Goal: Task Accomplishment & Management: Complete application form

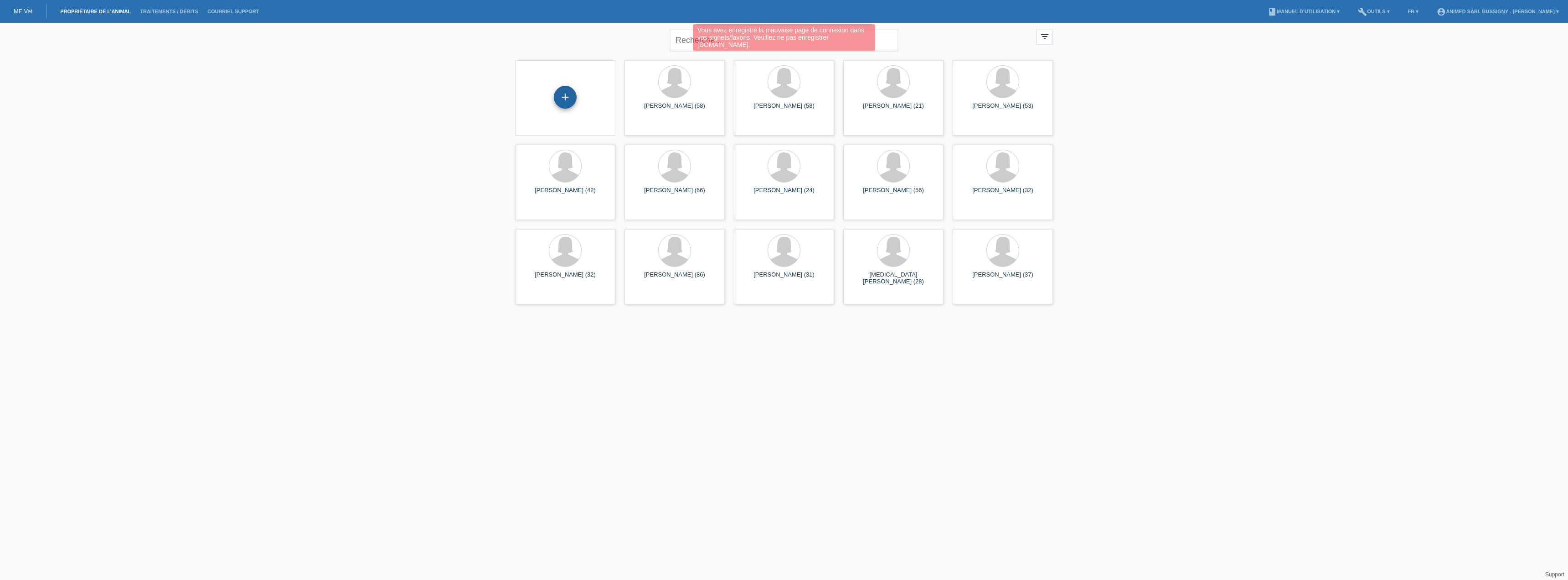
click at [566, 97] on div "+" at bounding box center [565, 97] width 23 height 23
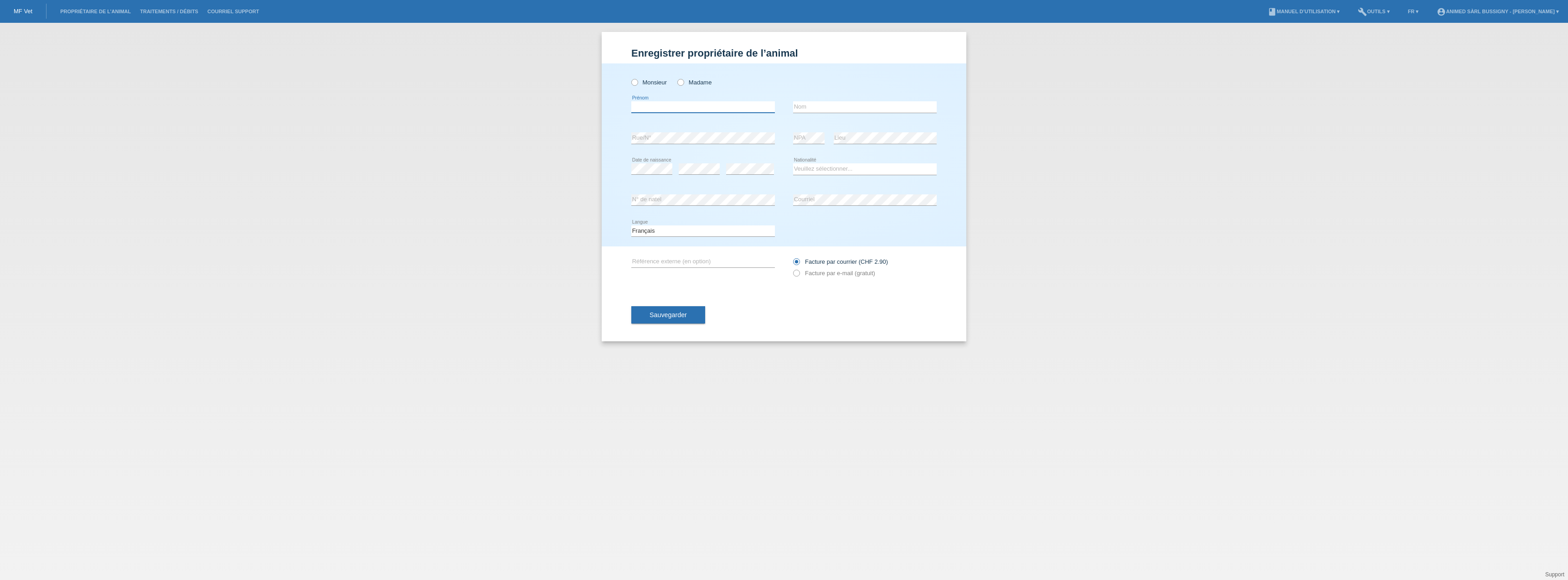
click at [672, 103] on input "text" at bounding box center [703, 107] width 144 height 11
drag, startPoint x: 663, startPoint y: 108, endPoint x: 579, endPoint y: 101, distance: 84.3
click at [580, 101] on div "Enregistrer propriétaire de l’animal Enregistrer propriétaire de l’animal Enreg…" at bounding box center [784, 301] width 1568 height 557
type input "Céline"
click at [842, 106] on input "text" at bounding box center [865, 107] width 144 height 11
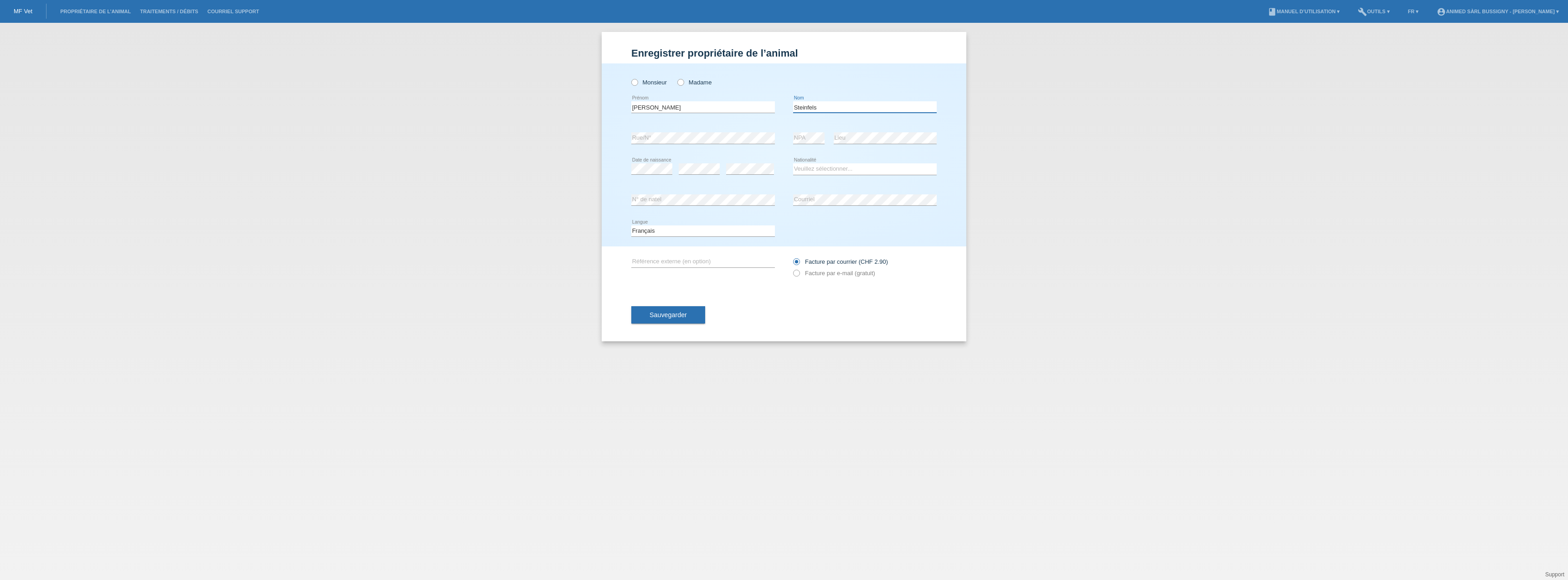
type input "Steinfels"
click at [862, 169] on select "Veuillez sélectionner... Suisse Allemagne Autriche Liechtenstein ------------ A…" at bounding box center [865, 169] width 144 height 11
click at [716, 171] on div "error Date de naissance error error" at bounding box center [703, 169] width 144 height 31
click at [826, 167] on select "Veuillez sélectionner... Suisse Allemagne Autriche Liechtenstein ------------ A…" at bounding box center [865, 169] width 144 height 11
select select "CH"
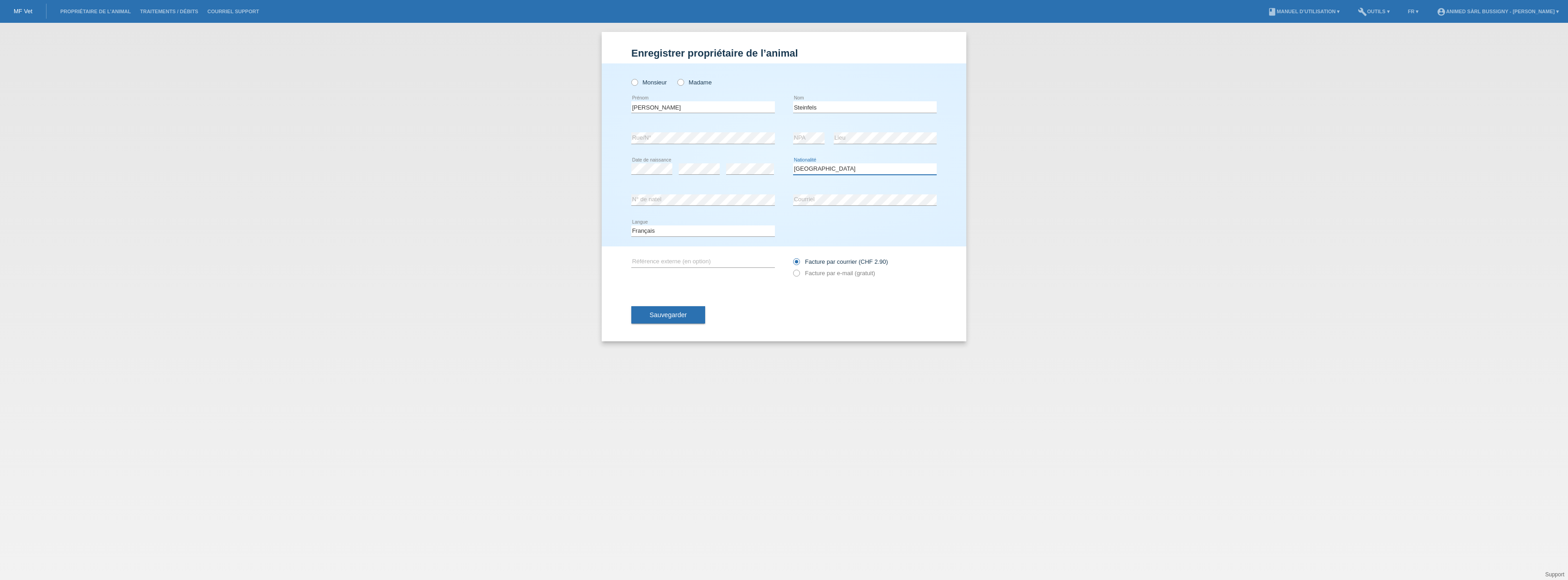
click at [793, 163] on select "Veuillez sélectionner... Suisse Allemagne Autriche Liechtenstein ------------ A…" at bounding box center [865, 169] width 144 height 11
click at [682, 320] on button "Sauvegarder" at bounding box center [668, 314] width 74 height 18
click at [676, 78] on icon at bounding box center [676, 78] width 0 height 0
click at [679, 80] on input "Madame" at bounding box center [680, 81] width 6 height 6
radio input "true"
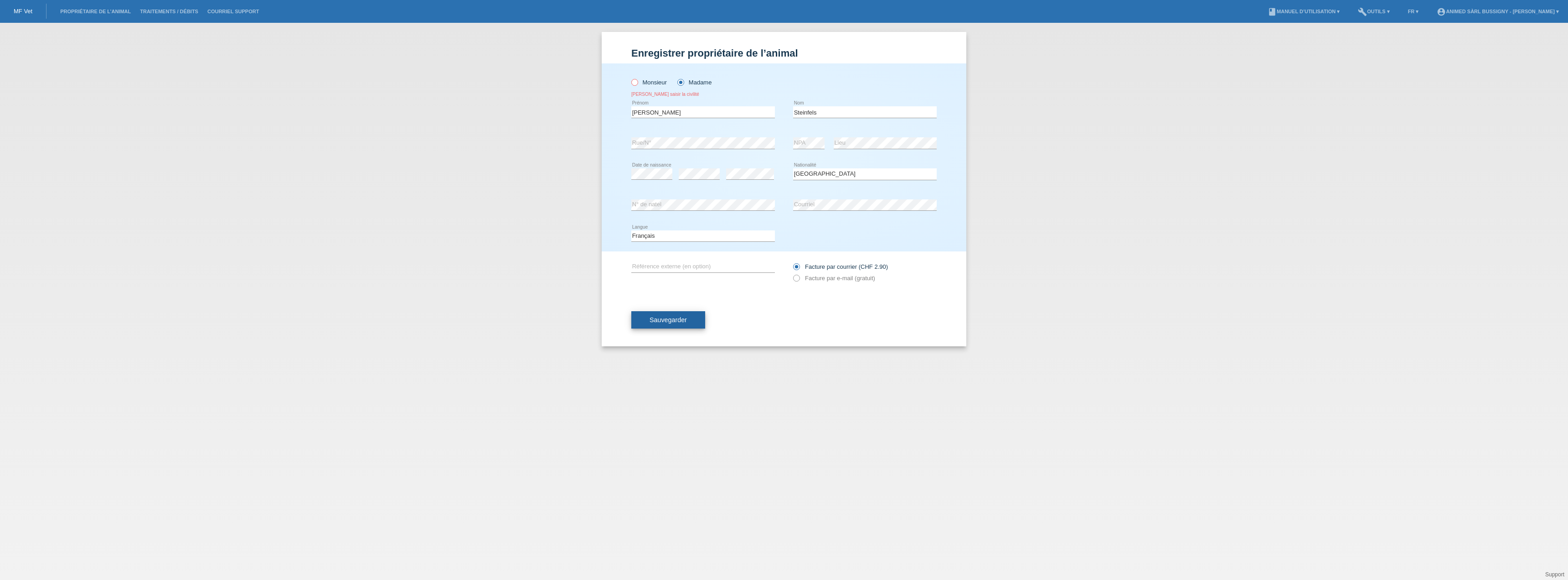
click at [680, 321] on span "Sauvegarder" at bounding box center [668, 320] width 37 height 7
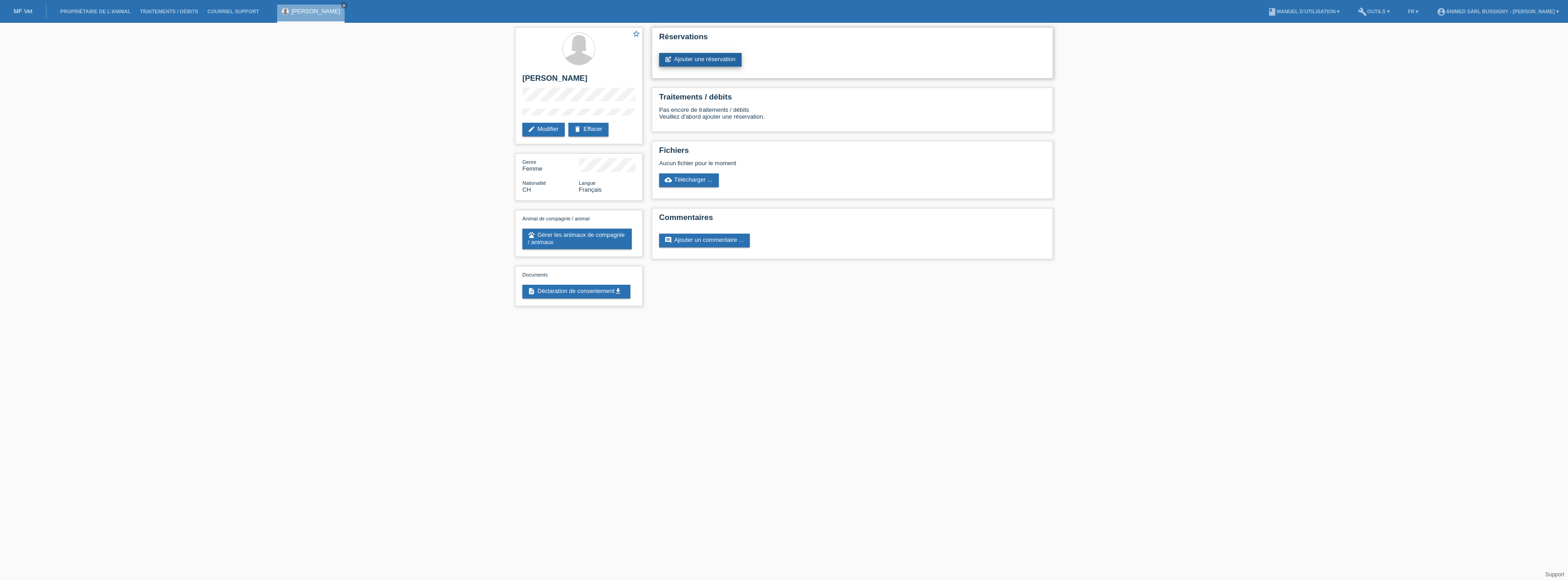
click at [678, 61] on link "post_add Ajouter une réservation" at bounding box center [700, 59] width 82 height 14
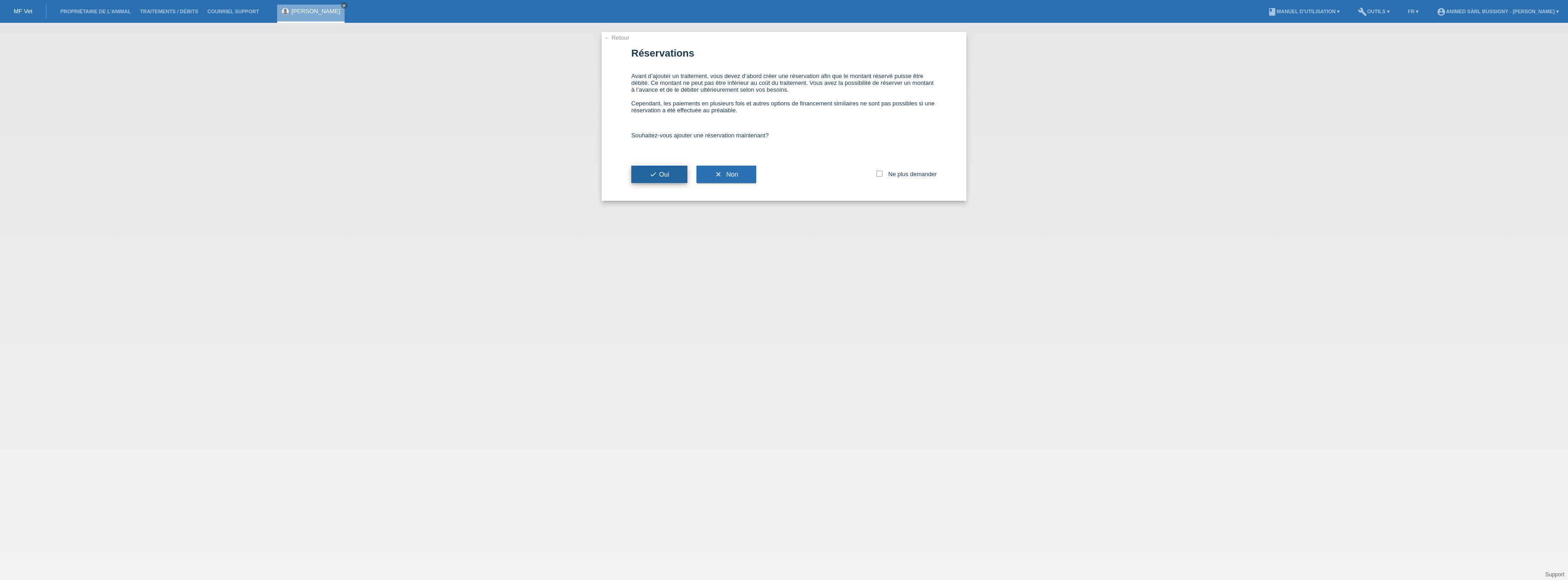
click at [654, 176] on icon "check" at bounding box center [653, 175] width 7 height 7
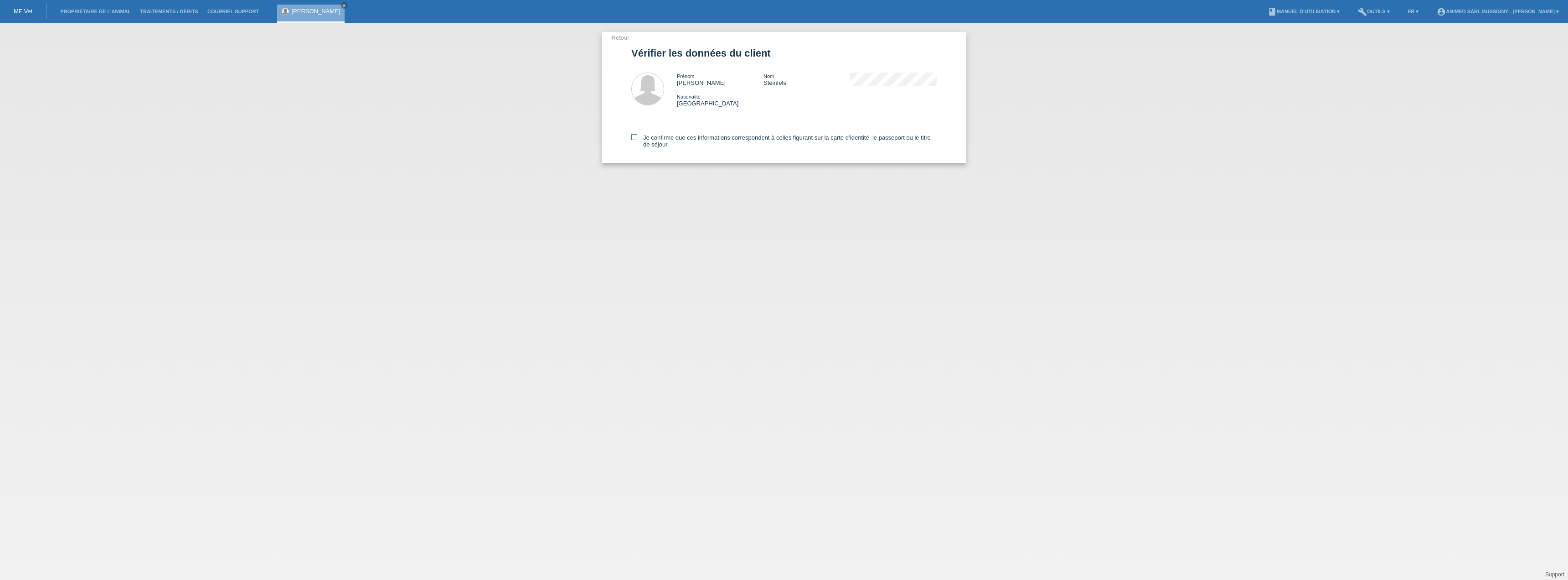
click at [637, 136] on icon at bounding box center [634, 137] width 6 height 6
click at [637, 136] on input "Je confirme que ces informations correspondent à celles figurant sur la carte d…" at bounding box center [634, 137] width 6 height 6
checkbox input "true"
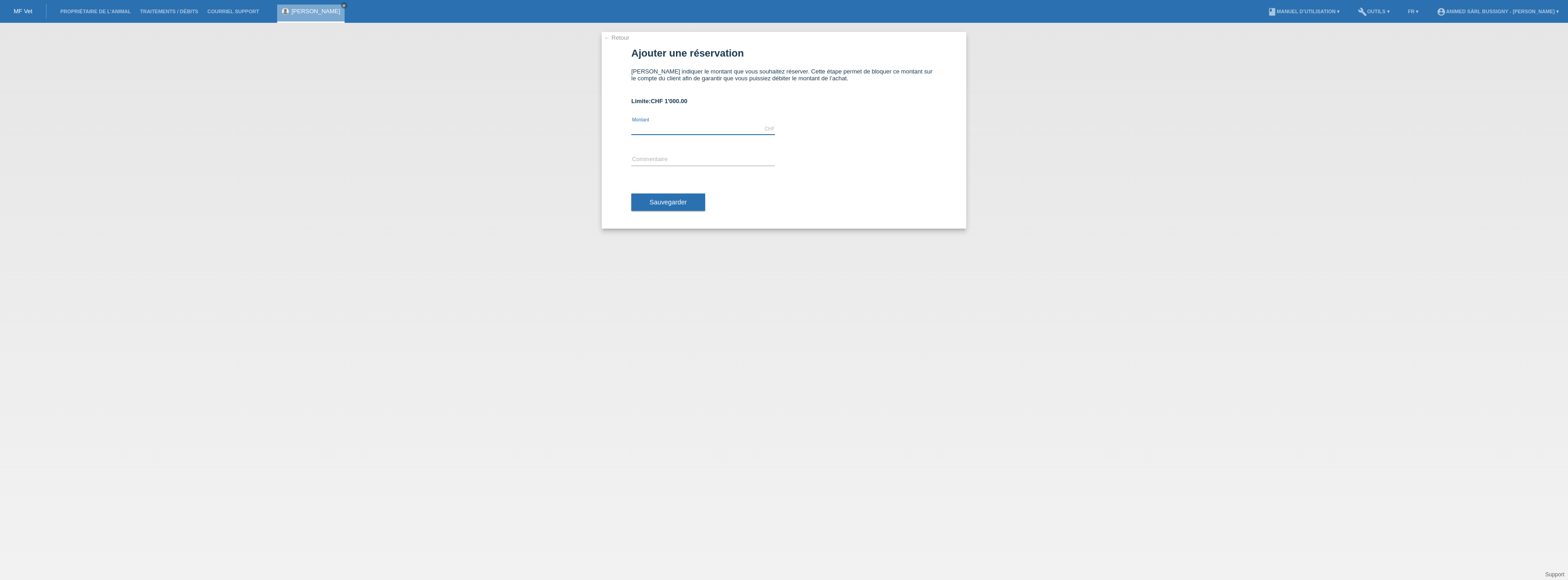
click at [692, 132] on input "text" at bounding box center [703, 128] width 144 height 11
type input "1200.00"
click at [673, 163] on input "text" at bounding box center [703, 160] width 144 height 11
type input "stérilisation + chirurgie aux yeux"
click at [668, 203] on span "Sauvegarder" at bounding box center [668, 202] width 37 height 7
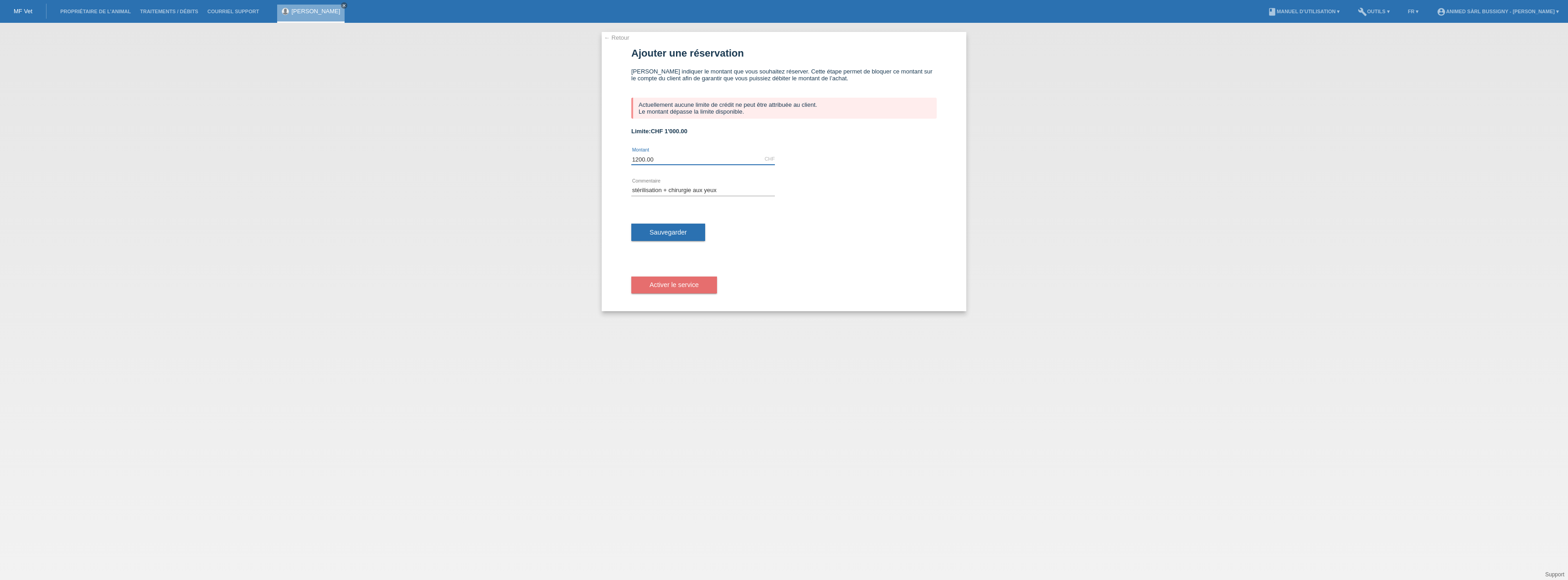
click at [640, 158] on input "1200.00" at bounding box center [703, 159] width 144 height 11
type input "1000.00"
click at [699, 235] on button "Sauvegarder" at bounding box center [668, 232] width 74 height 18
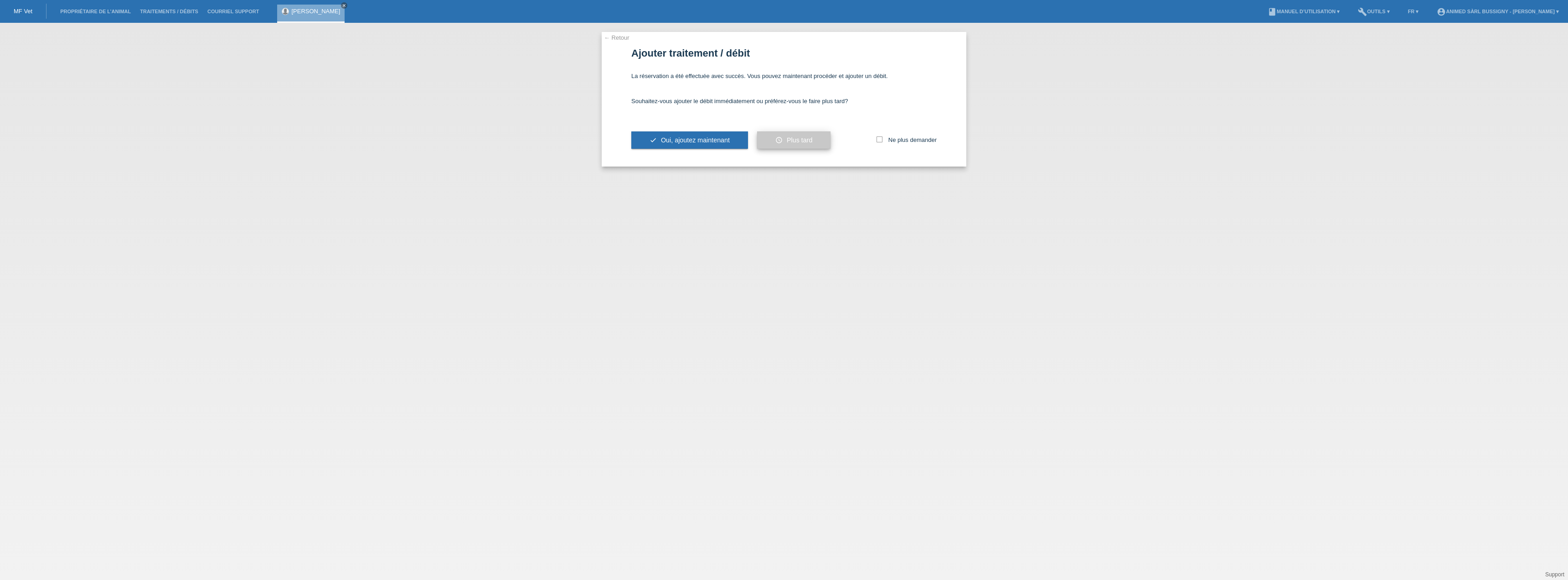
click at [809, 144] on button "schedule Plus tard" at bounding box center [794, 139] width 74 height 18
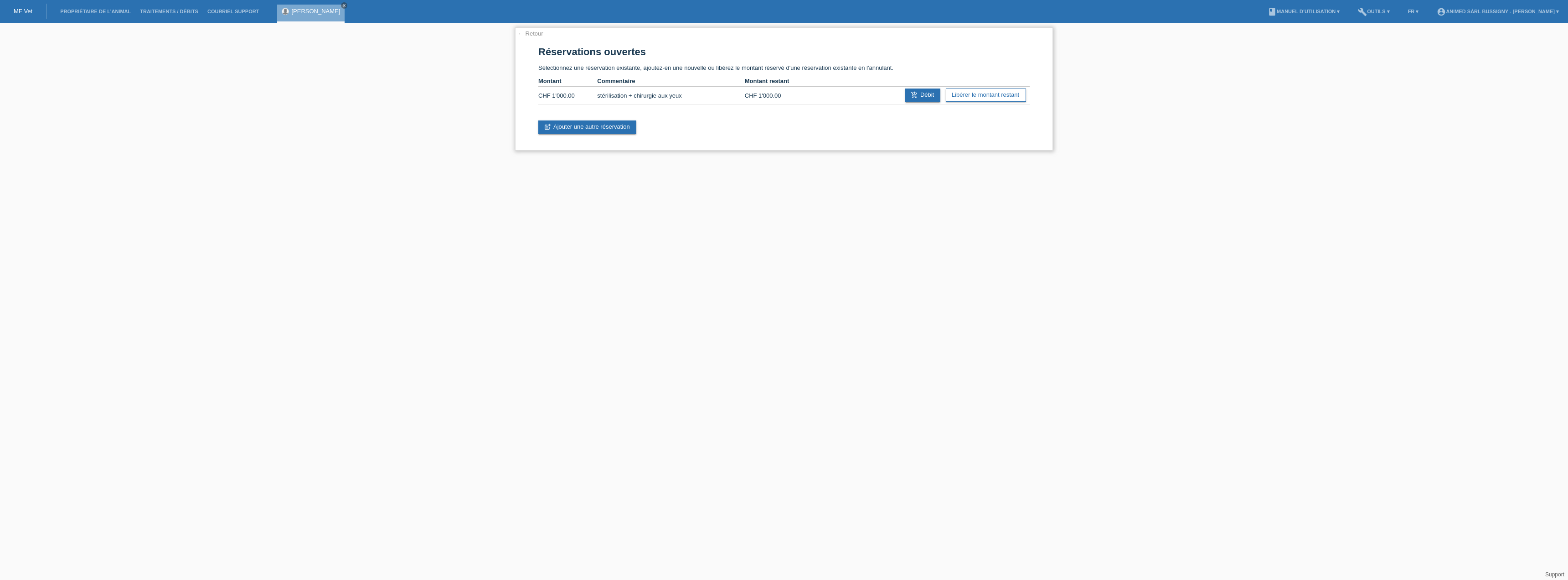
click at [527, 35] on link "← Retour" at bounding box center [531, 33] width 26 height 6
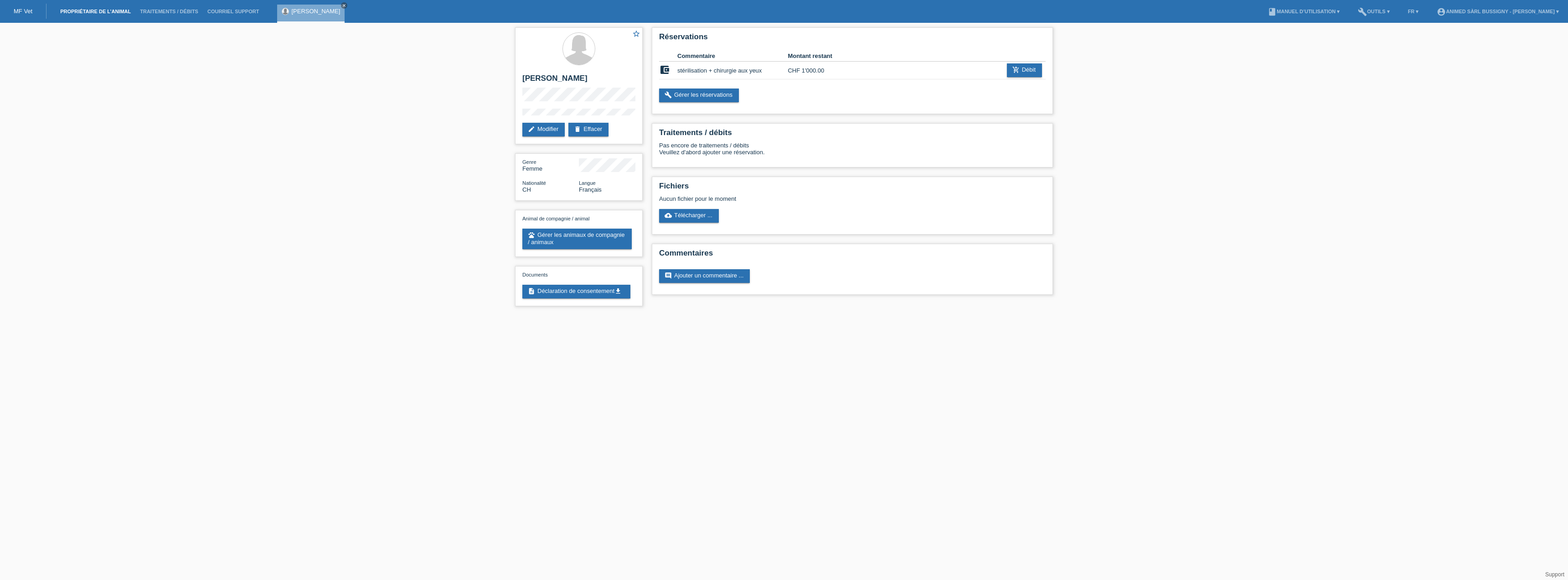
click at [78, 13] on link "Propriétaire de l’animal" at bounding box center [95, 11] width 79 height 6
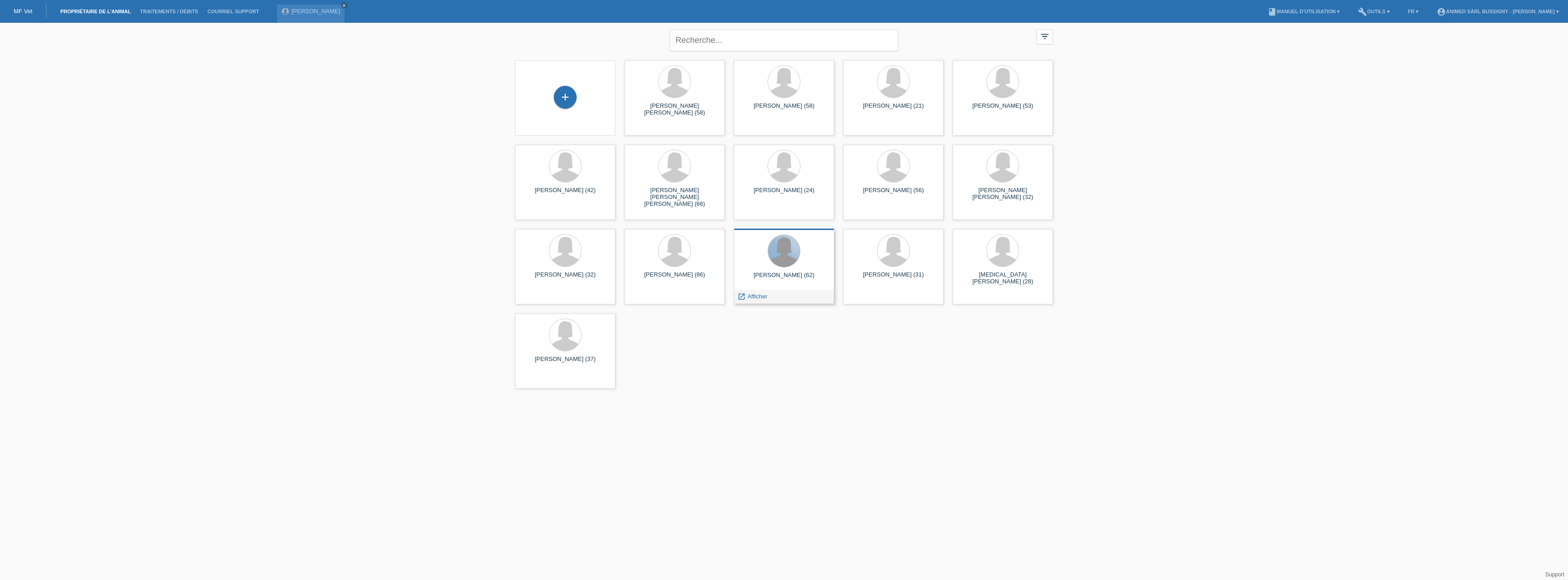
click at [795, 252] on div at bounding box center [784, 250] width 32 height 32
click at [758, 294] on span "Afficher" at bounding box center [758, 296] width 20 height 6
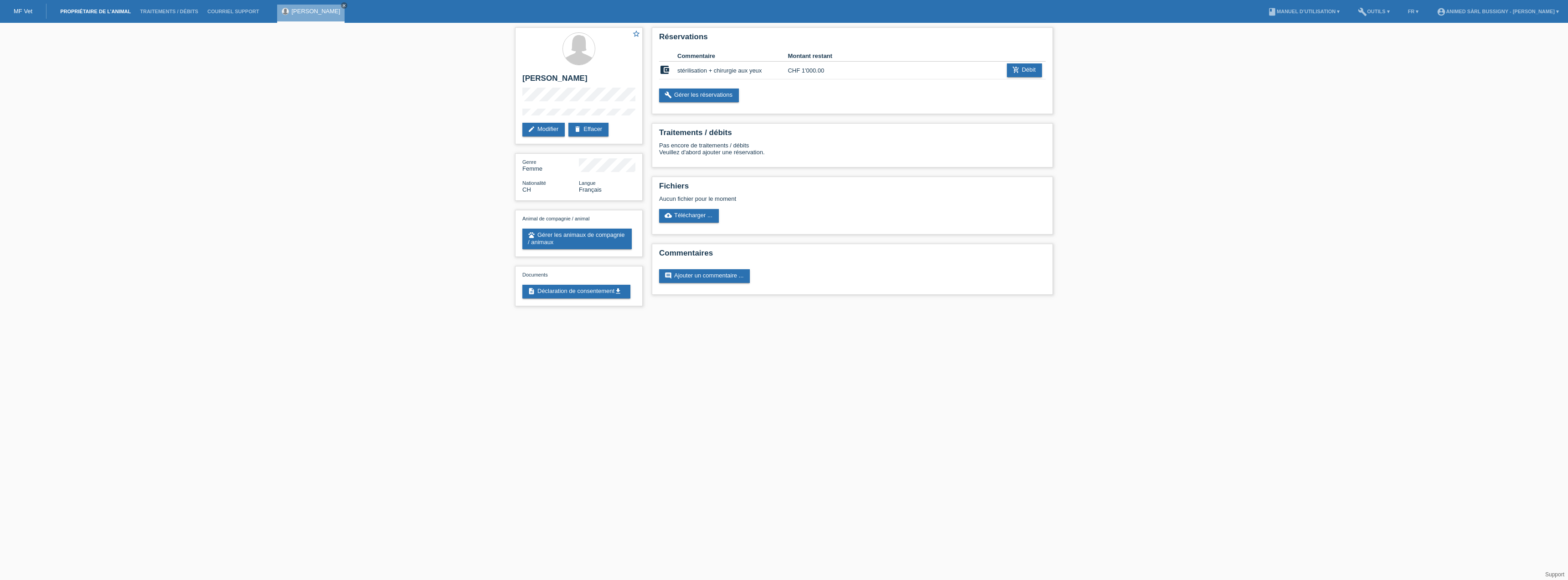
click at [71, 13] on link "Propriétaire de l’animal" at bounding box center [95, 11] width 79 height 6
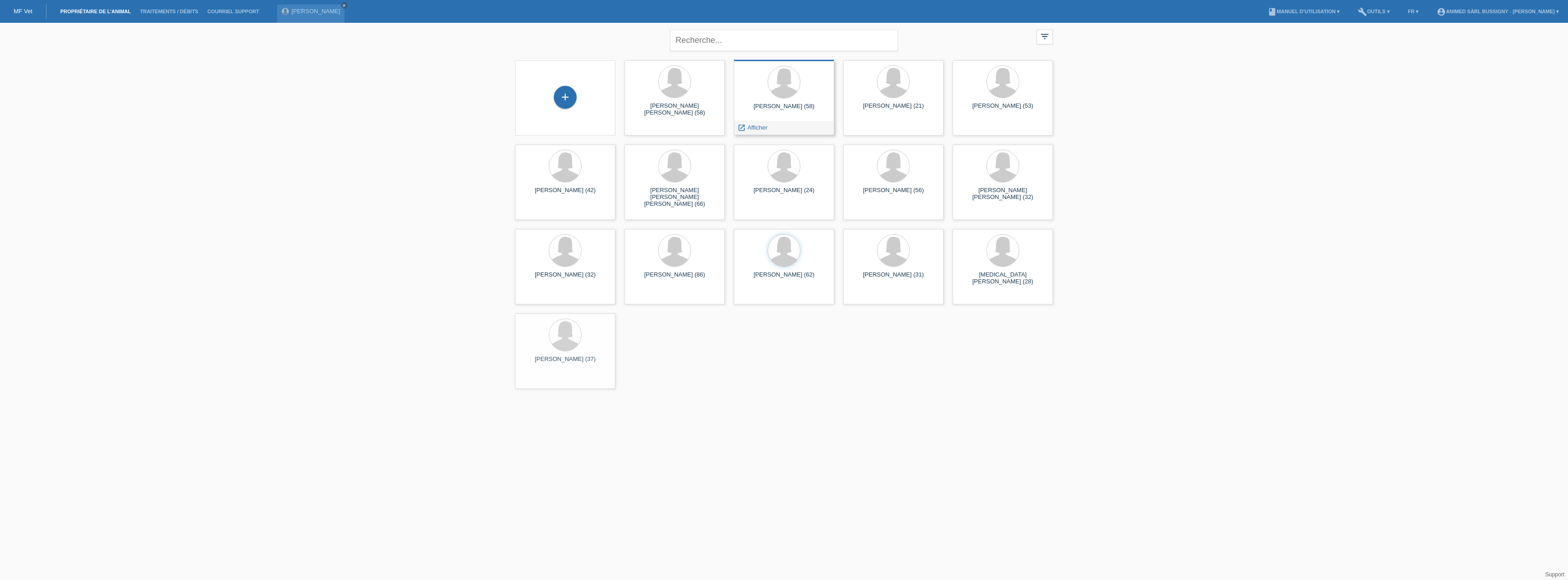
click at [755, 115] on div "[PERSON_NAME] (58)" at bounding box center [784, 110] width 86 height 15
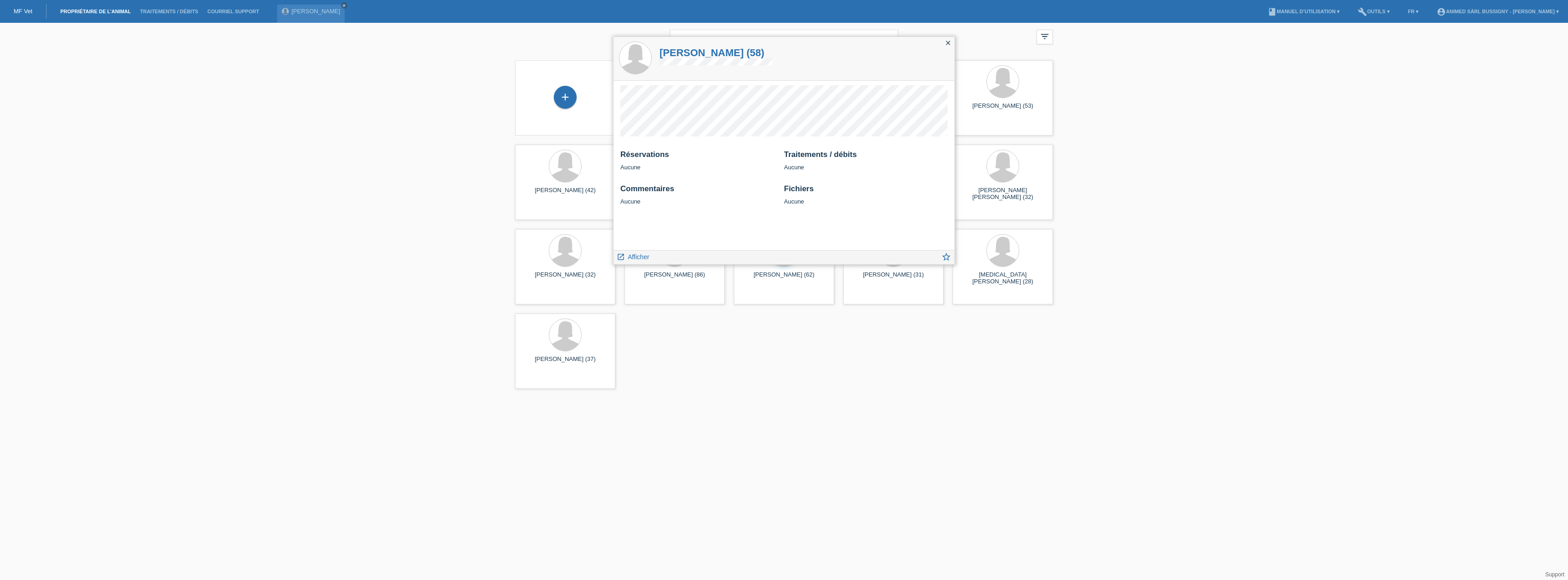
click at [952, 42] on div "close" at bounding box center [948, 43] width 13 height 13
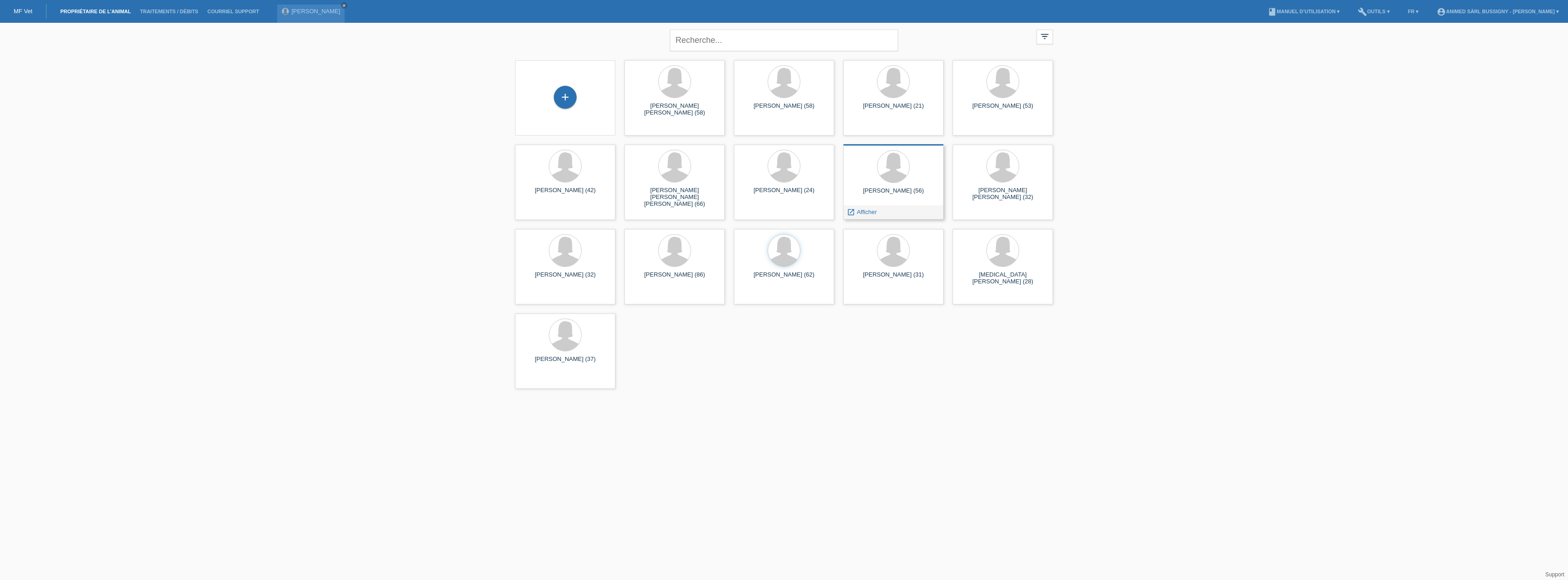
click at [904, 195] on div "[PERSON_NAME] (56)" at bounding box center [892, 194] width 86 height 15
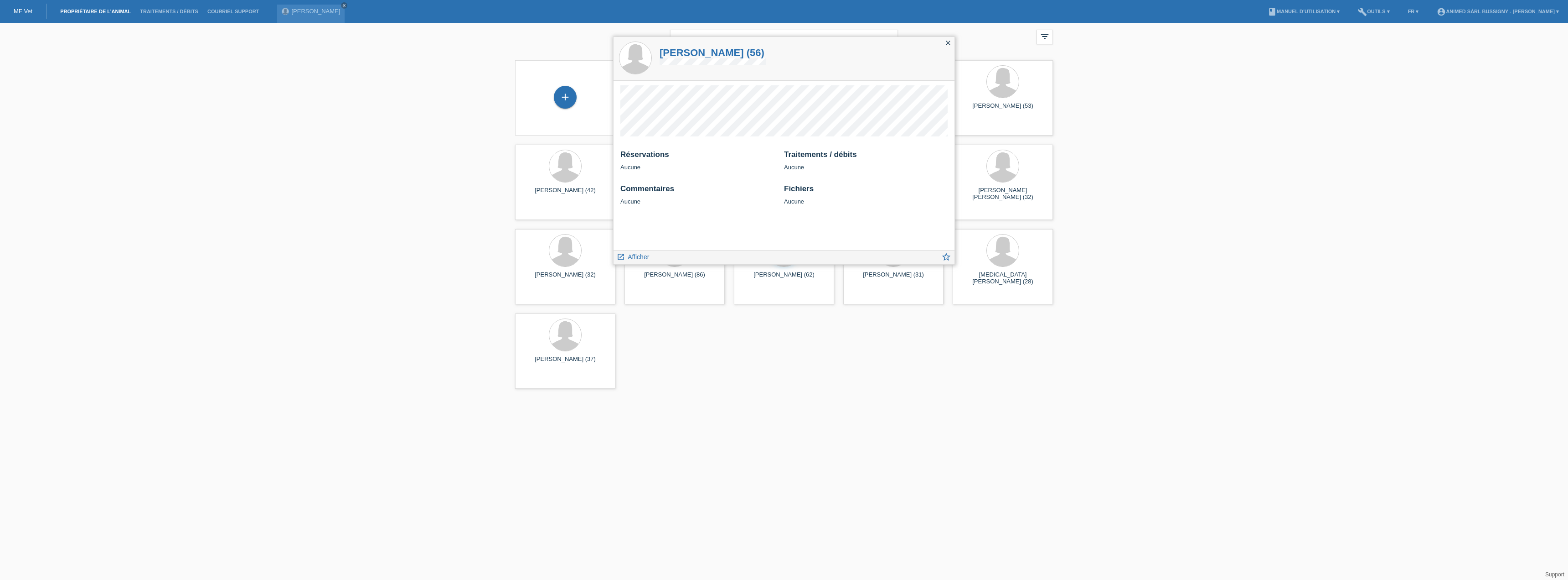
click at [944, 44] on icon "close" at bounding box center [948, 42] width 7 height 7
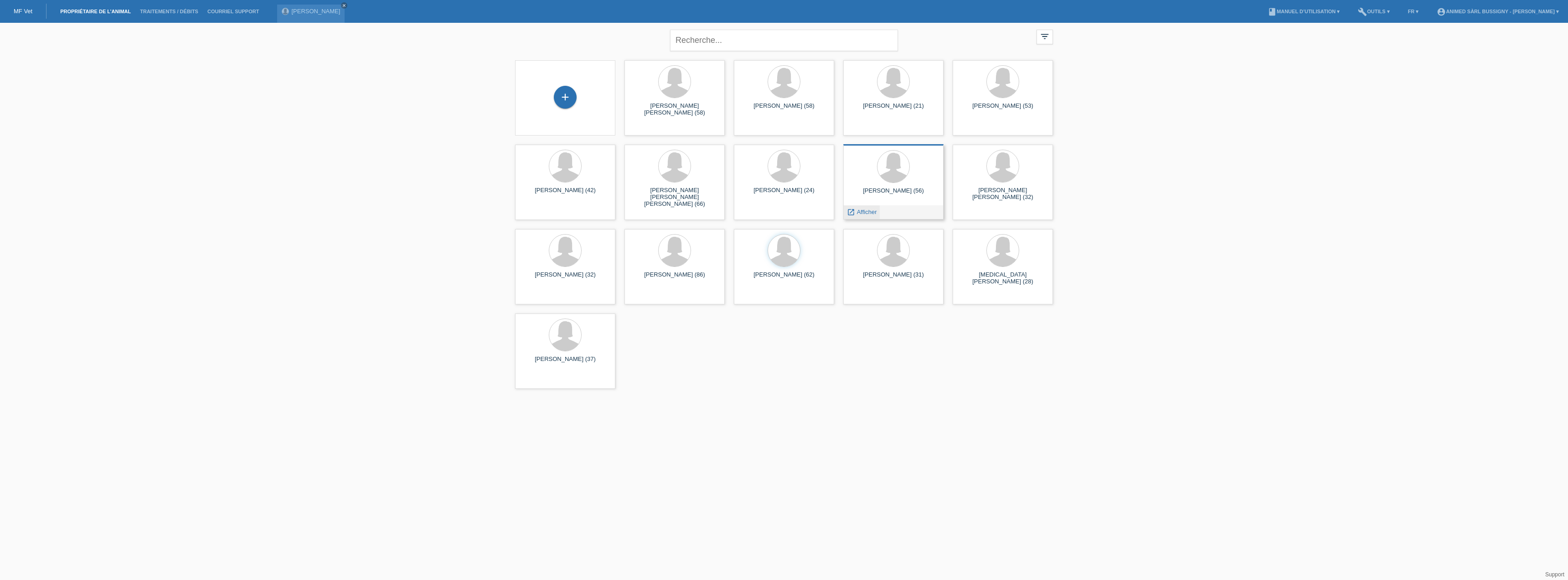
click at [849, 211] on icon "launch" at bounding box center [851, 211] width 8 height 8
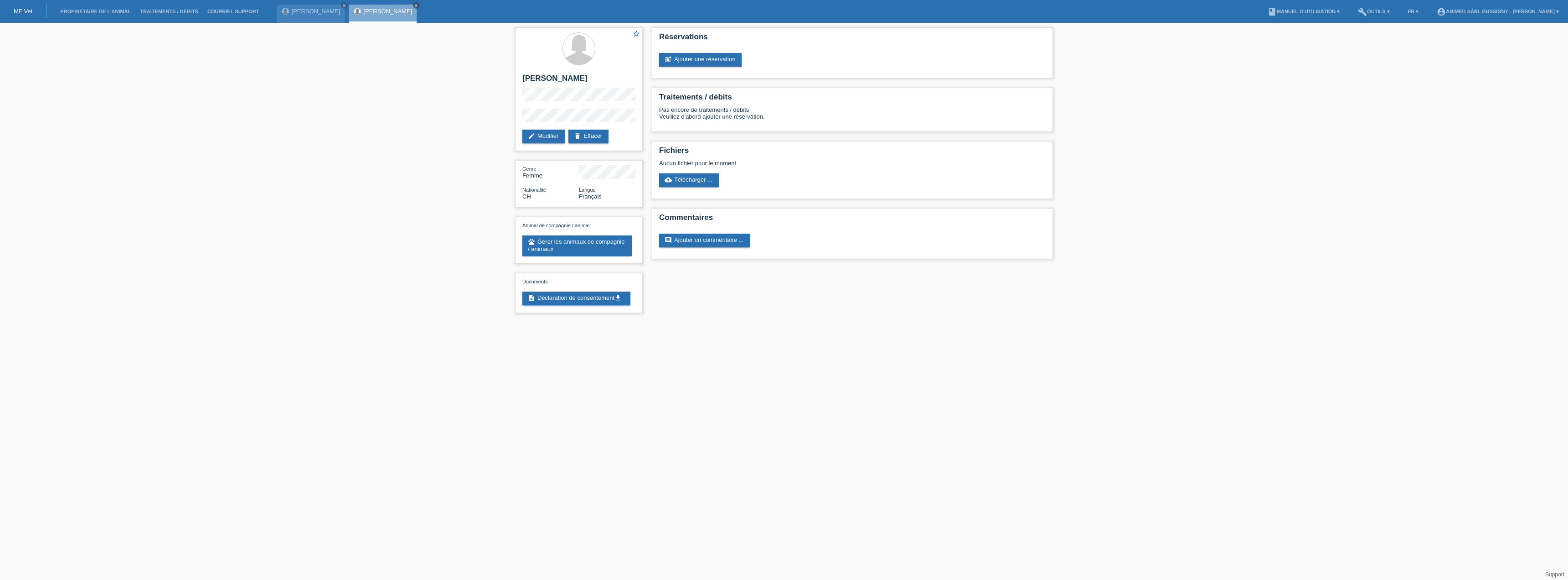
click at [413, 3] on link "close" at bounding box center [415, 5] width 6 height 6
click at [65, 8] on li "Propriétaire de l’animal" at bounding box center [95, 11] width 79 height 23
click at [113, 11] on link "Propriétaire de l’animal" at bounding box center [95, 11] width 79 height 6
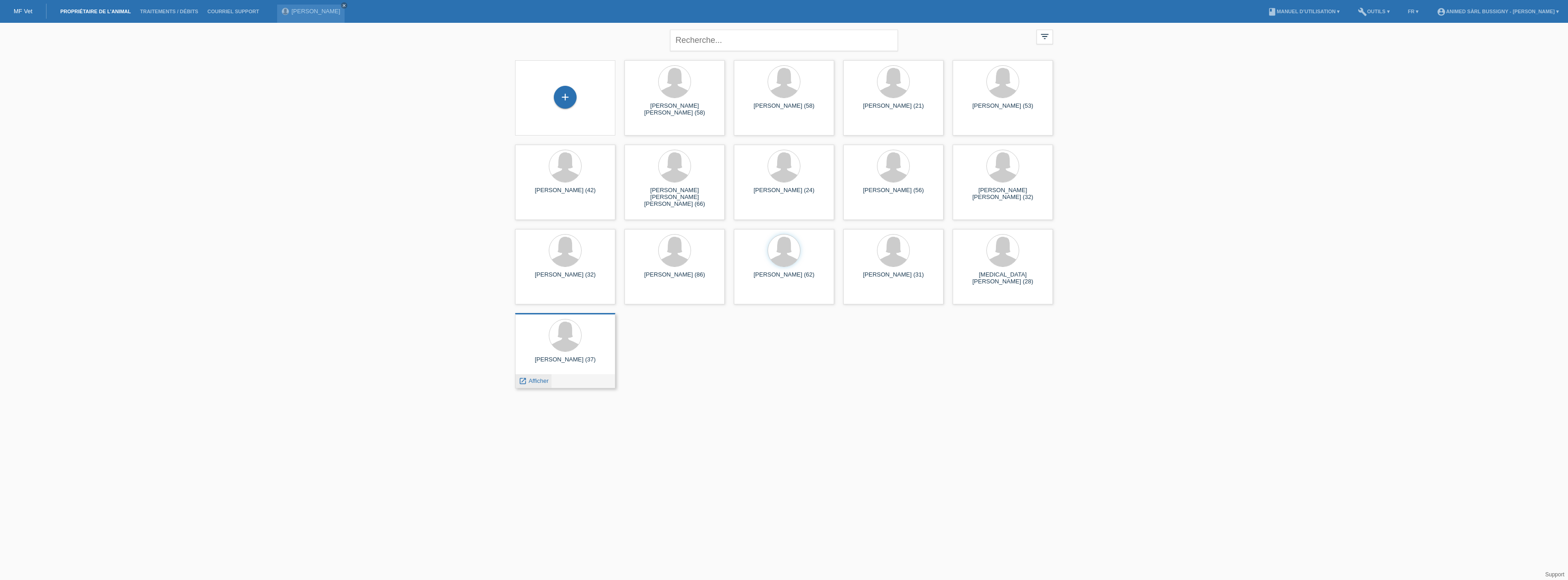
click at [551, 381] on div "launch Afficher" at bounding box center [533, 381] width 36 height 14
click at [546, 382] on span "Afficher" at bounding box center [539, 380] width 20 height 6
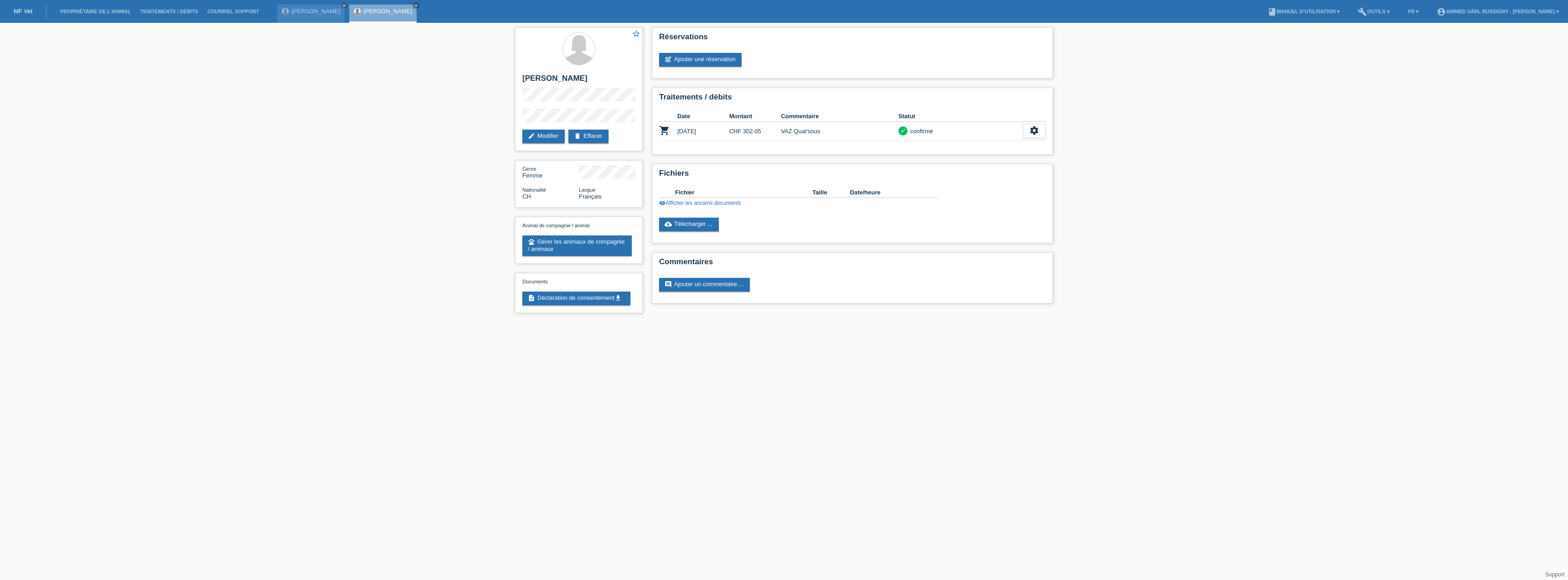
click at [413, 4] on icon "close" at bounding box center [415, 5] width 5 height 5
click at [318, 9] on link "[PERSON_NAME]" at bounding box center [316, 10] width 49 height 6
